Goal: Information Seeking & Learning: Learn about a topic

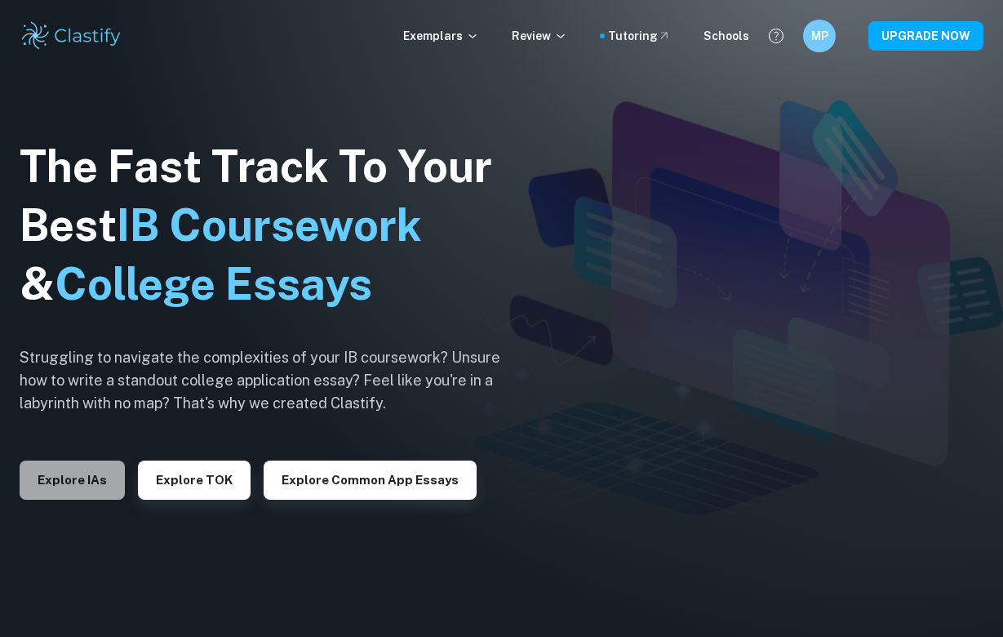
click at [82, 478] on button "Explore IAs" at bounding box center [72, 479] width 105 height 39
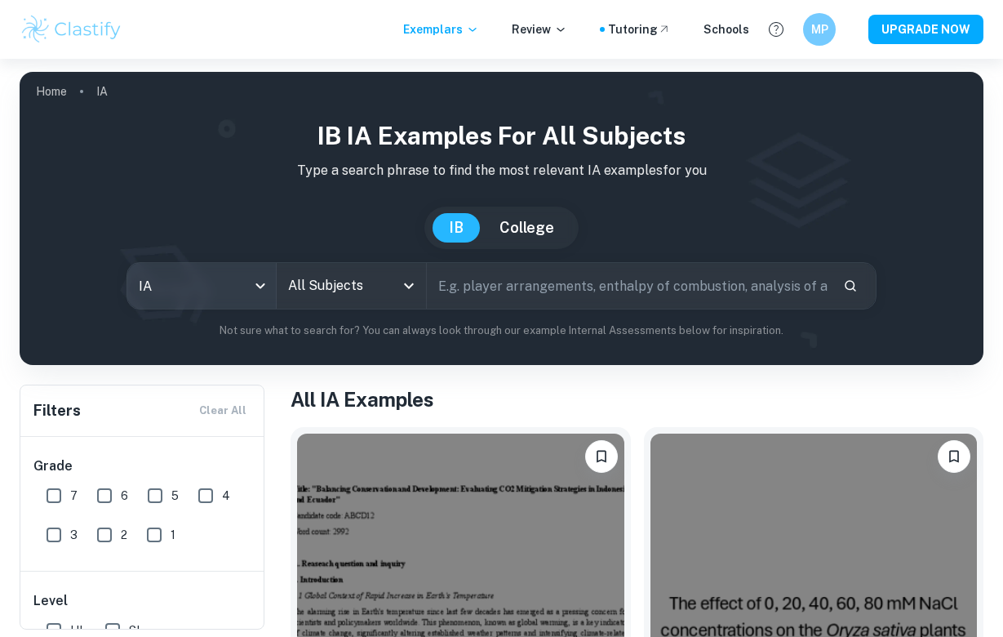
click at [262, 289] on body "We value your privacy We use cookies to enhance your browsing experience, serve…" at bounding box center [501, 377] width 1003 height 637
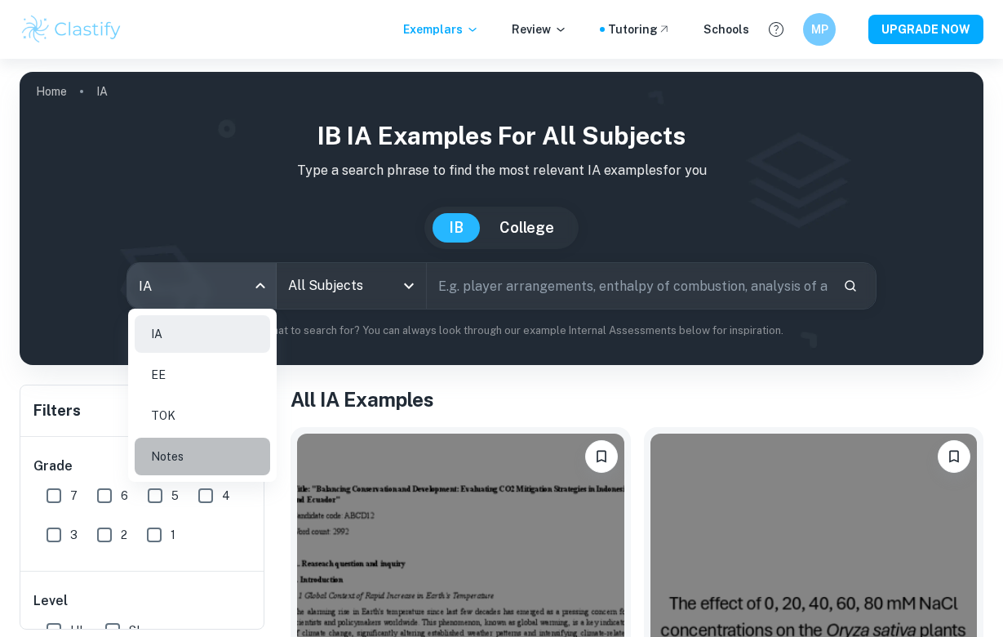
click at [207, 454] on li "Notes" at bounding box center [203, 457] width 136 height 38
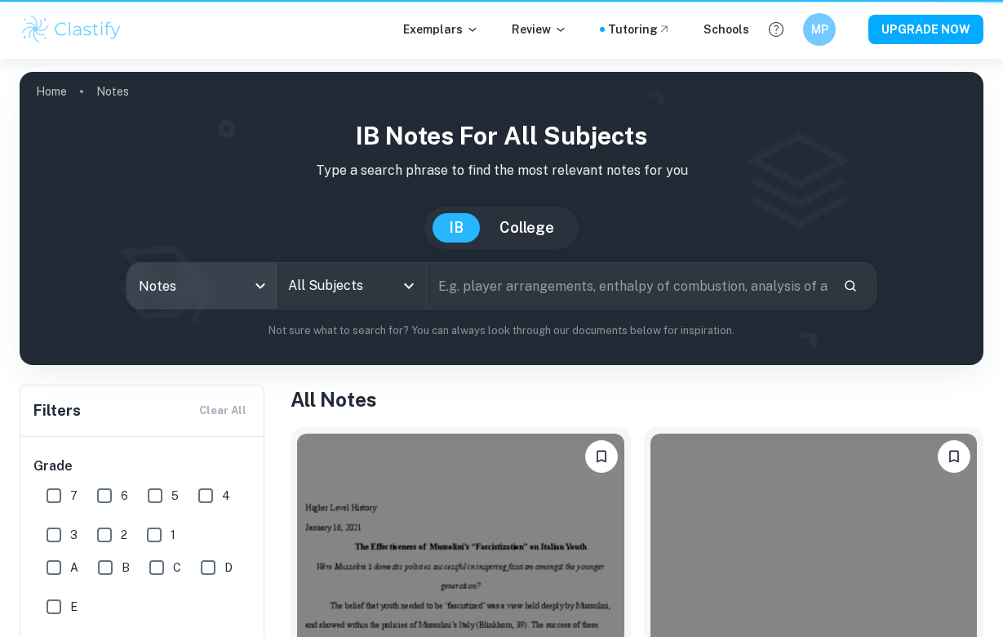
type input "notes"
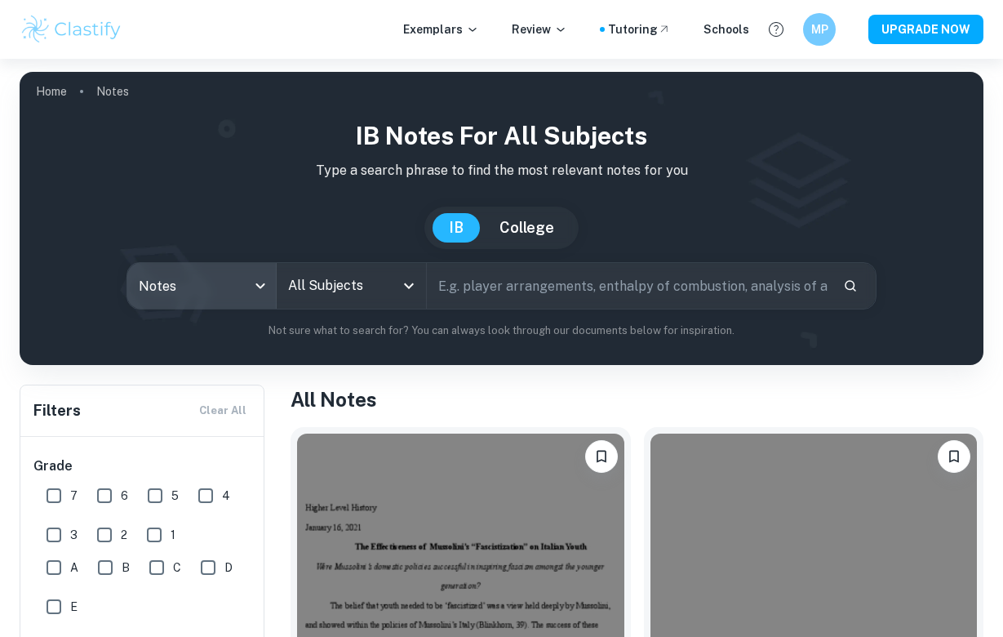
click at [472, 282] on input "text" at bounding box center [628, 286] width 403 height 46
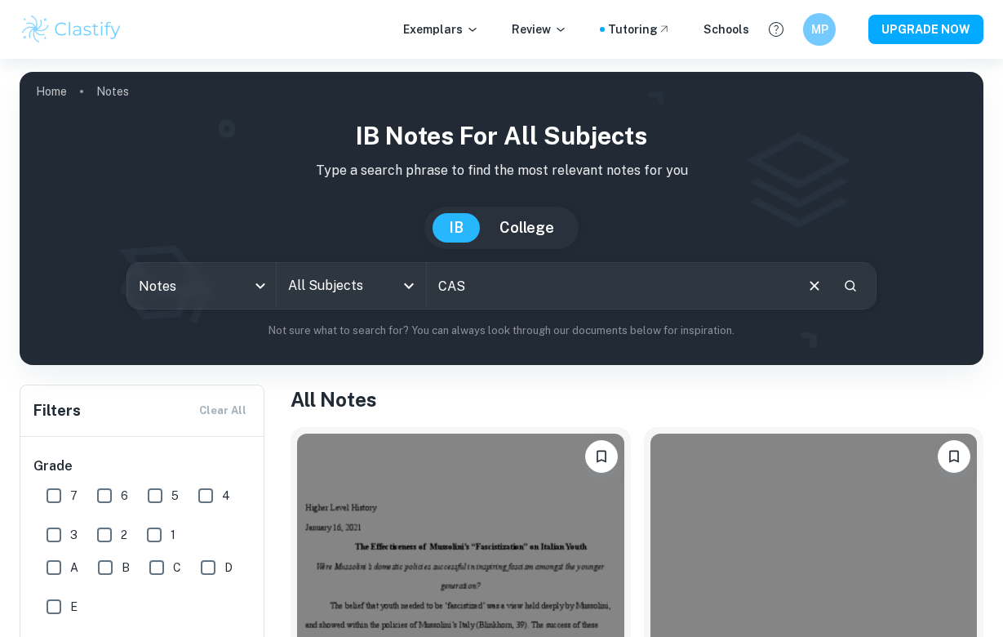
type input "CAS"
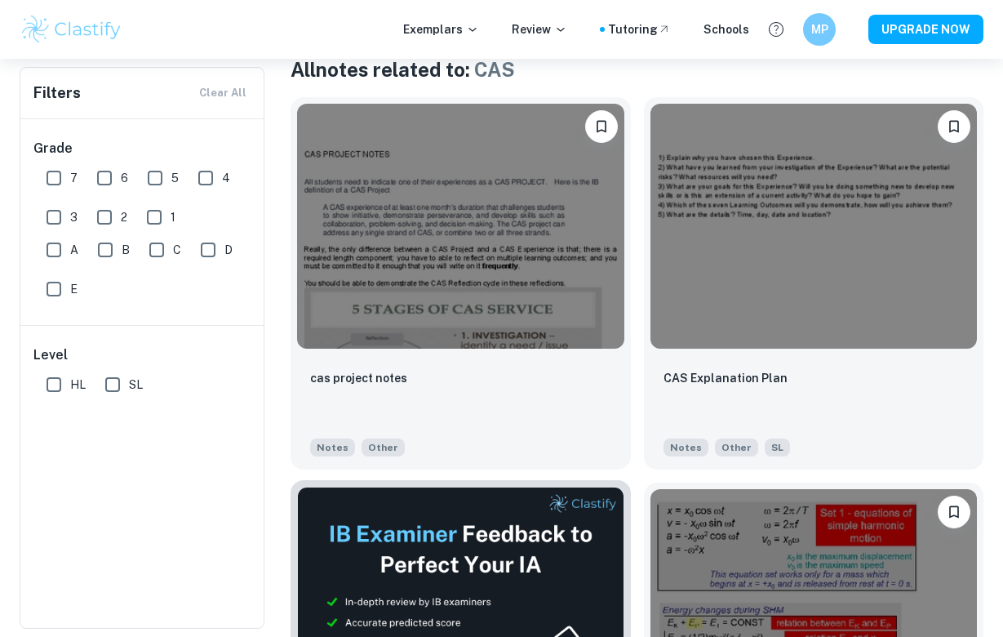
scroll to position [306, 0]
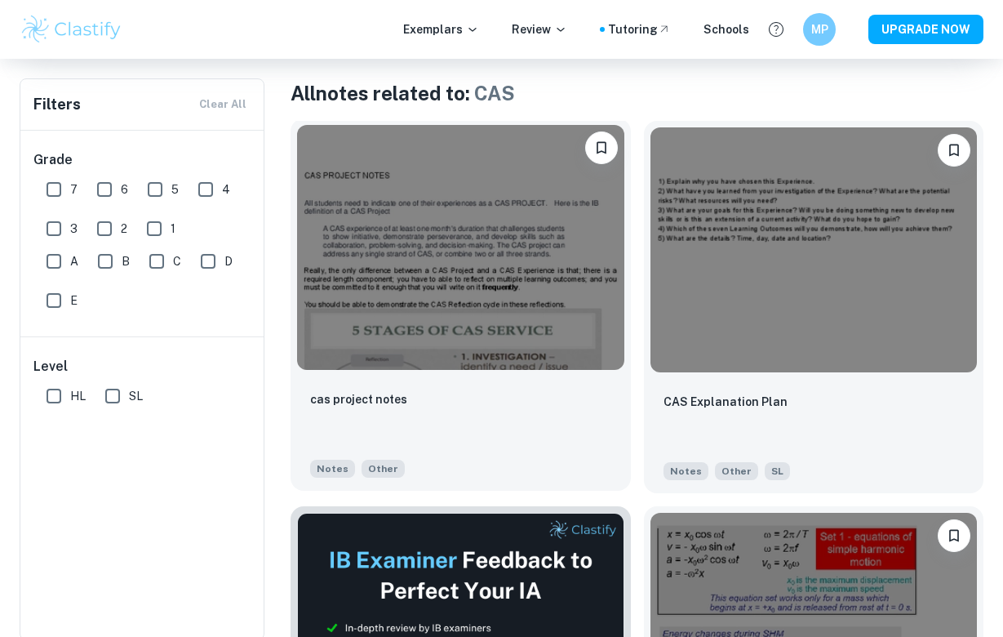
click at [469, 418] on div "cas project notes" at bounding box center [460, 417] width 301 height 56
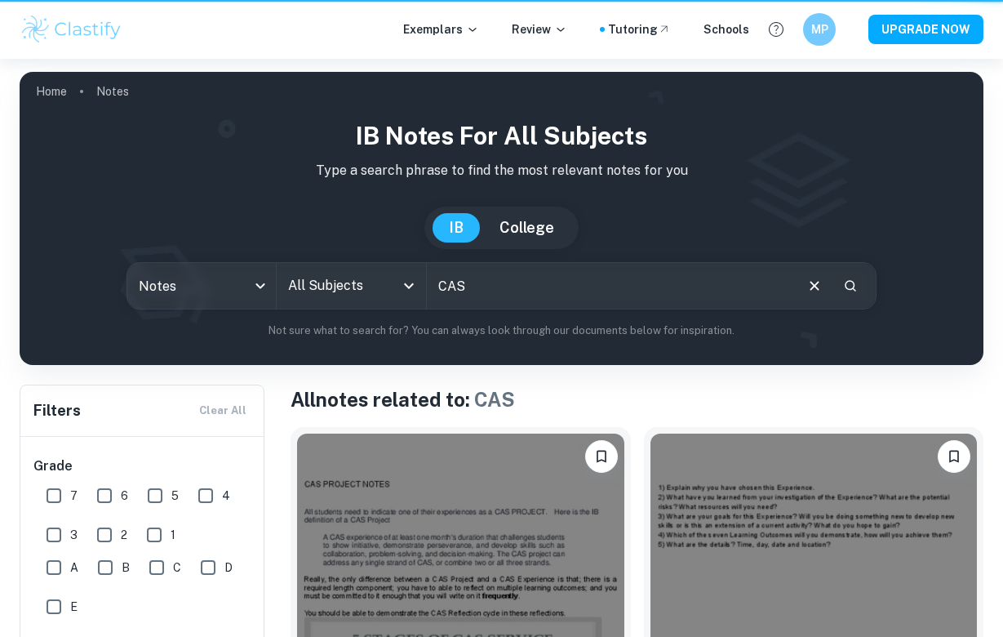
scroll to position [306, 0]
